Goal: Information Seeking & Learning: Learn about a topic

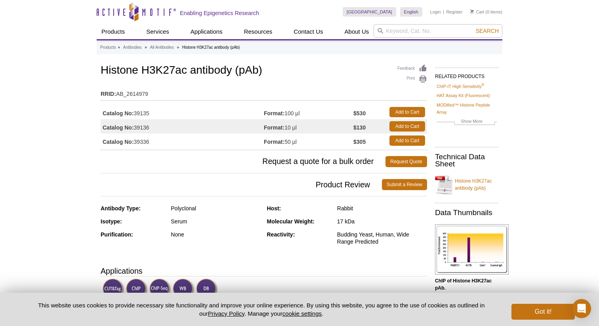
click at [157, 134] on td "Catalog No: 39336" at bounding box center [182, 140] width 163 height 14
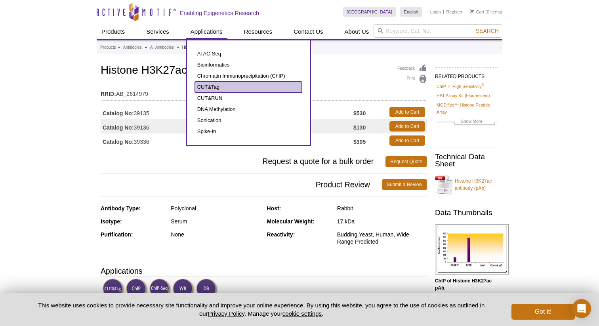
click at [220, 88] on link "CUT&Tag" at bounding box center [248, 87] width 107 height 11
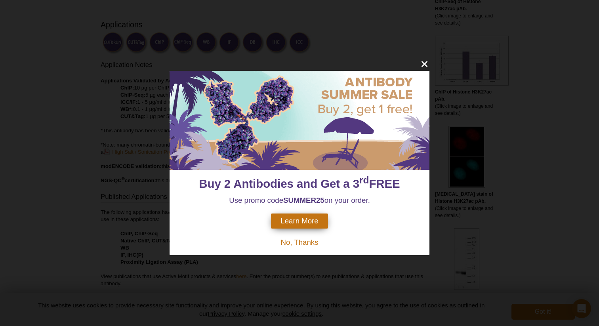
scroll to position [248, 0]
click at [449, 166] on div "Buy 2 Antibodies and Get a 3 rd FREE Use promo code SUMMER25 on your order. Lea…" at bounding box center [299, 163] width 599 height 326
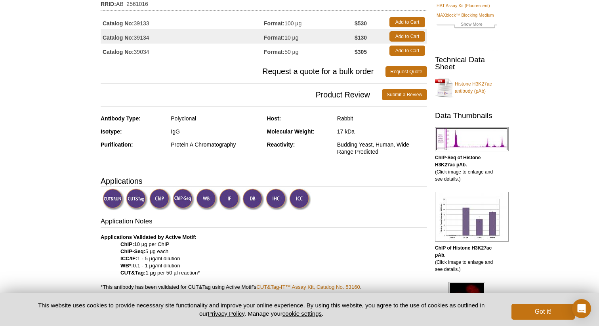
scroll to position [92, 0]
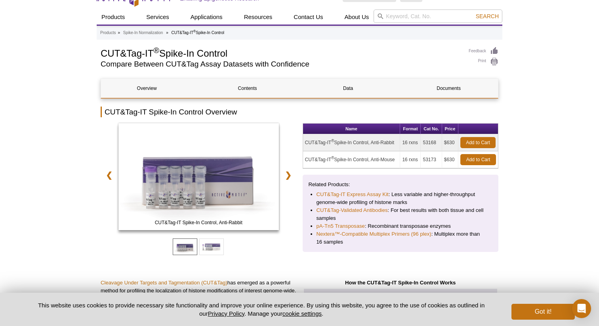
scroll to position [24, 0]
